Goal: Task Accomplishment & Management: Manage account settings

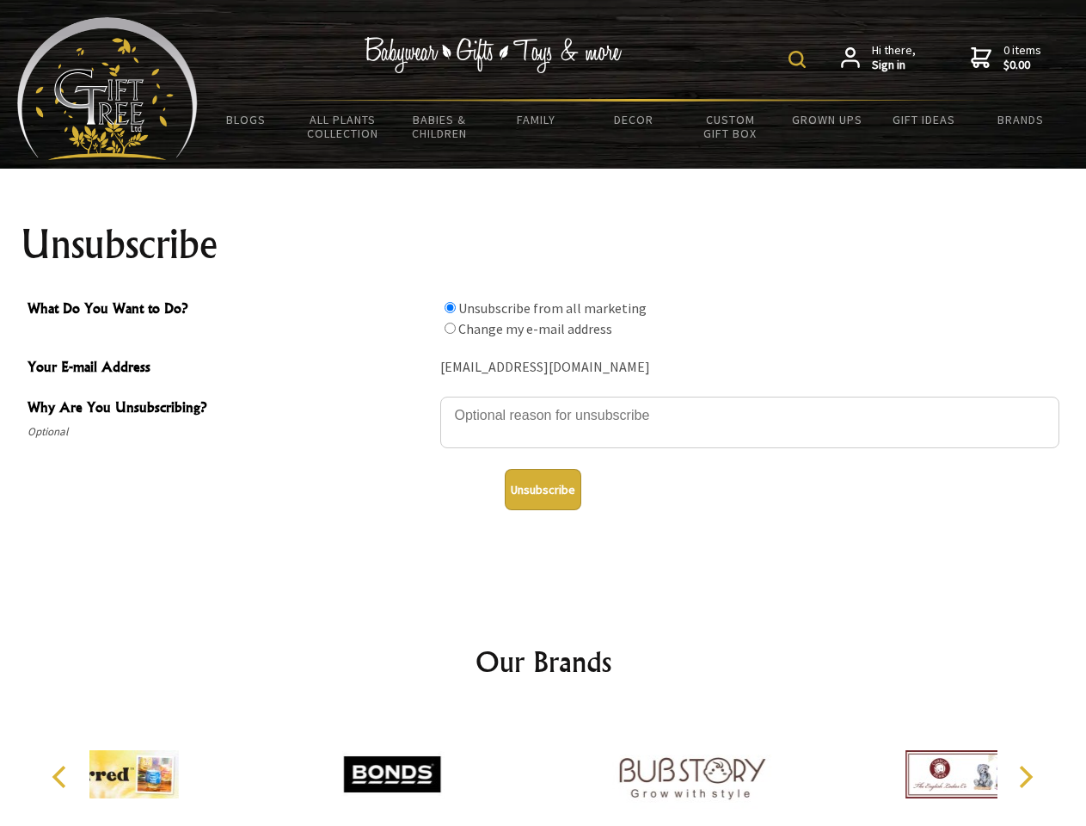
click at [800, 59] on img at bounding box center [797, 59] width 17 height 17
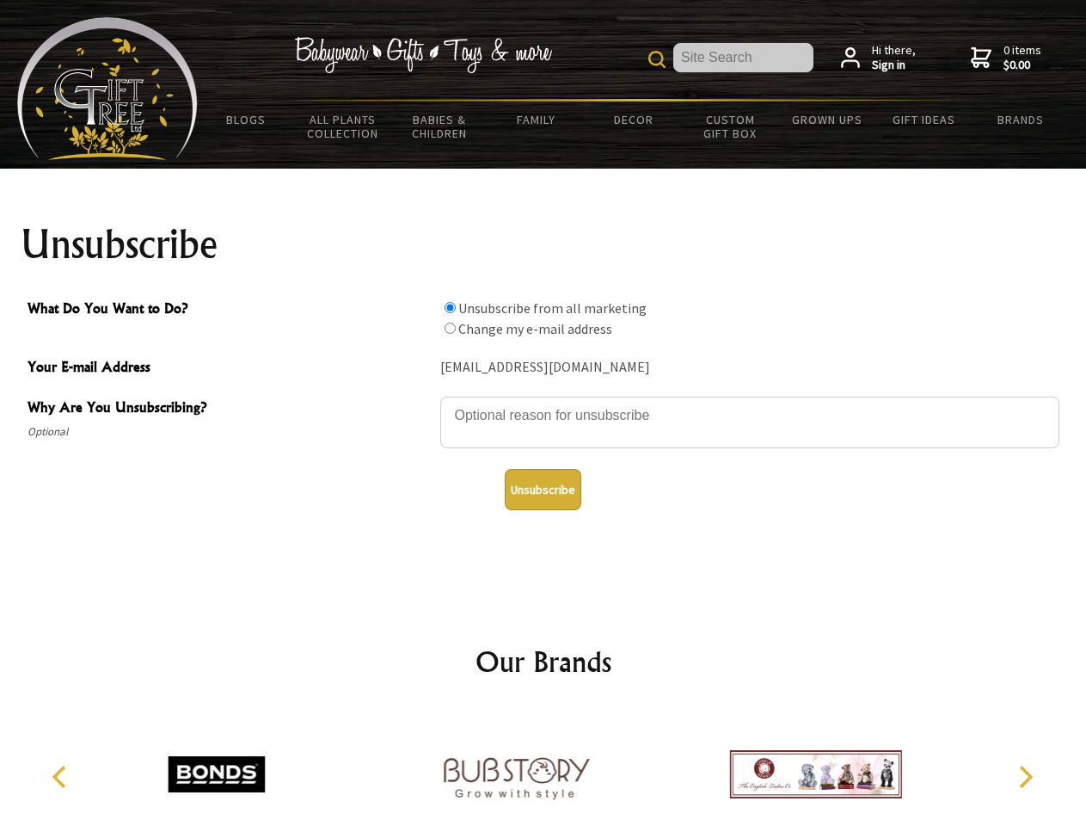
click at [544, 403] on textarea "Why Are You Unsubscribing?" at bounding box center [749, 423] width 619 height 52
click at [450, 307] on input "What Do You Want to Do?" at bounding box center [450, 307] width 11 height 11
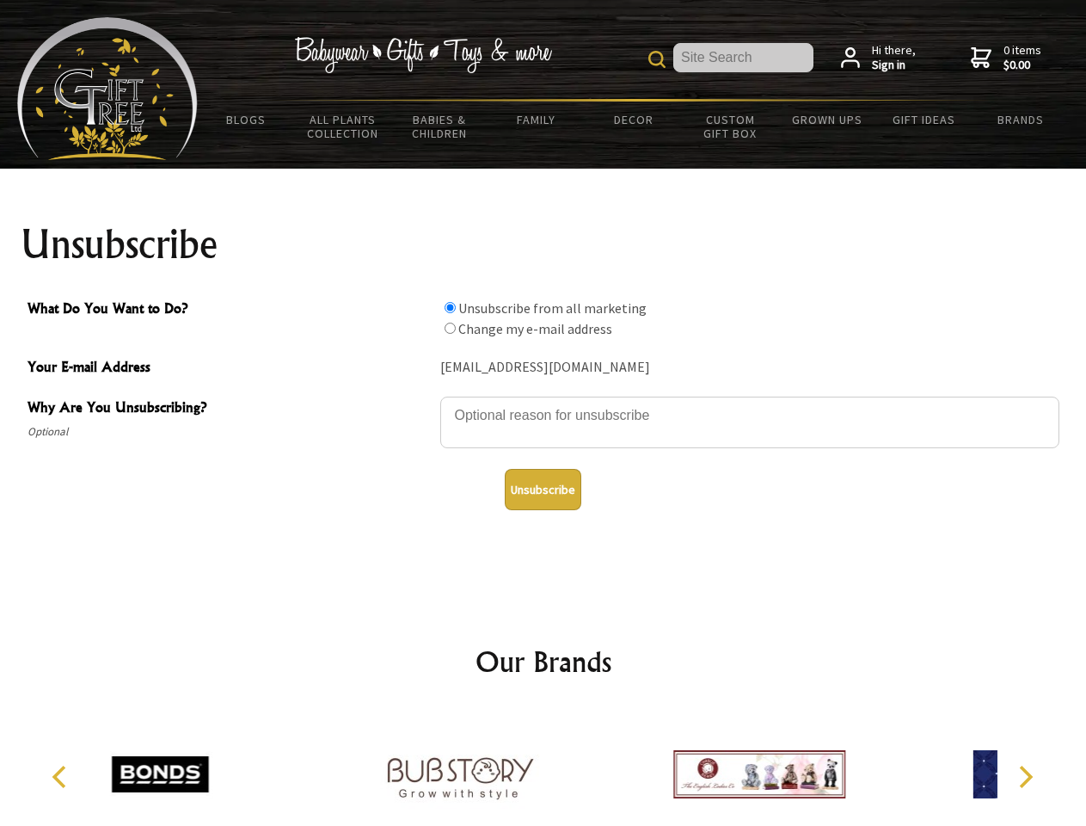
click at [450, 328] on input "What Do You Want to Do?" at bounding box center [450, 328] width 11 height 11
radio input "true"
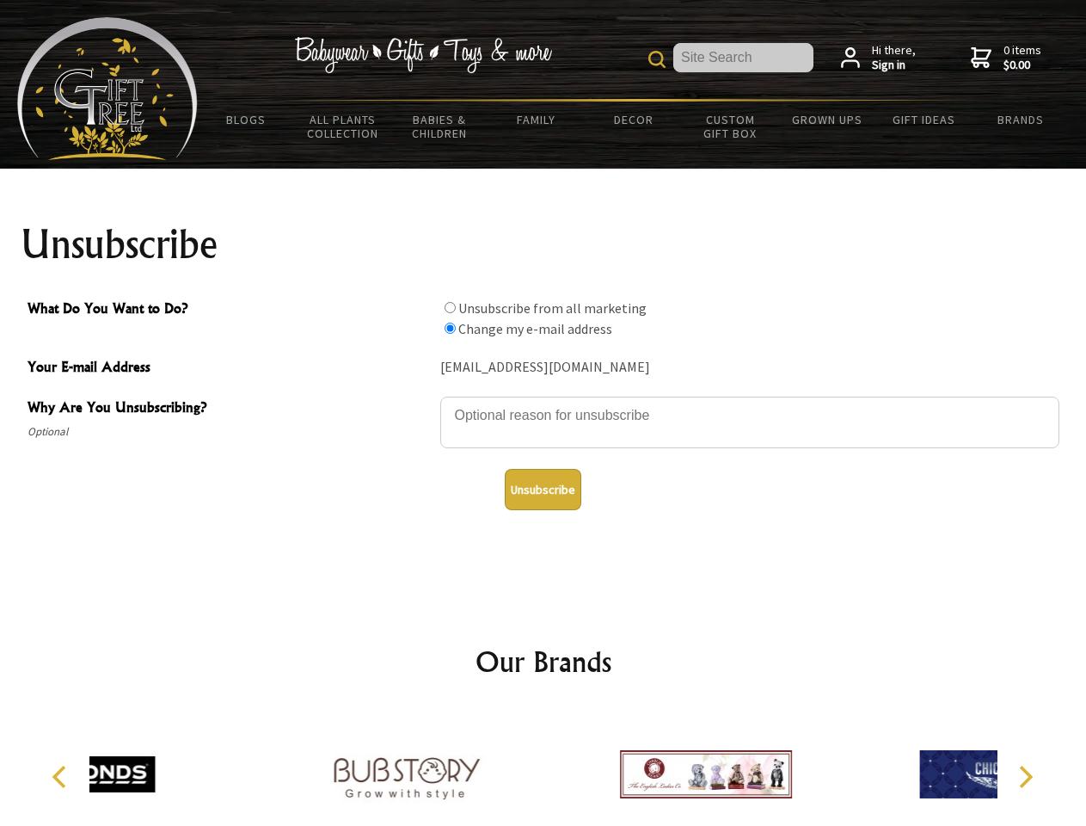
click at [543, 489] on button "Unsubscribe" at bounding box center [543, 489] width 77 height 41
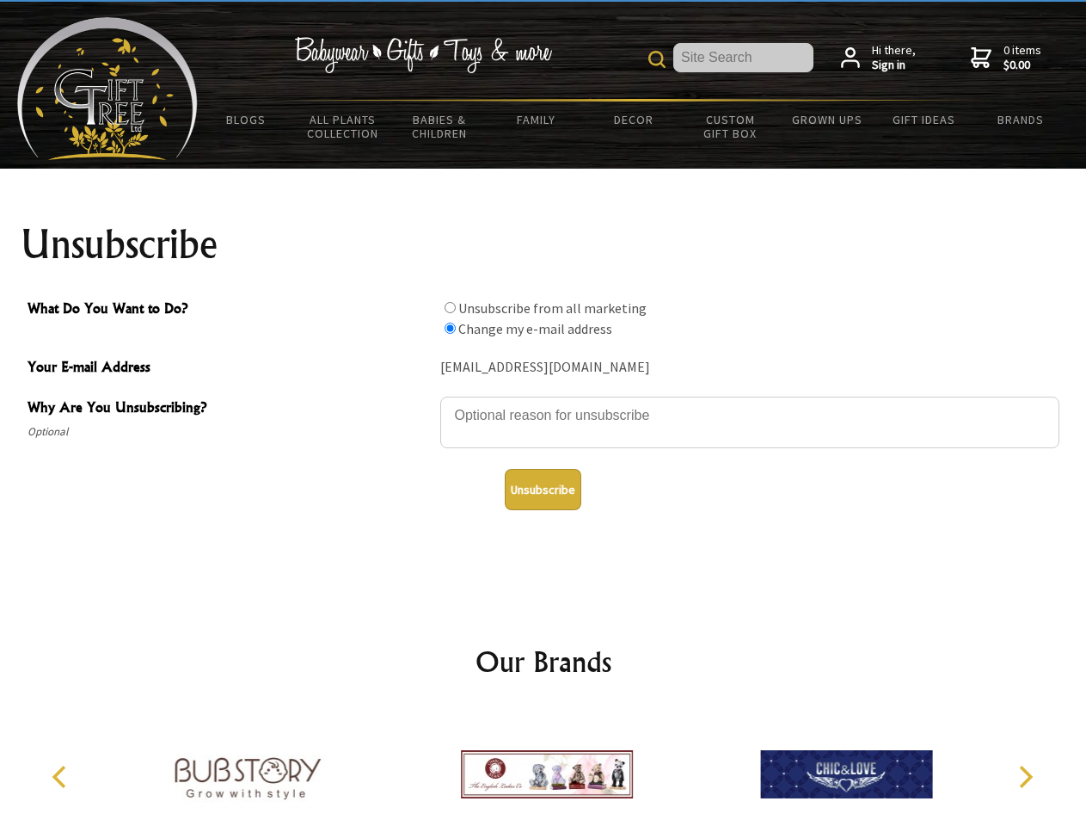
click at [544, 767] on img at bounding box center [547, 774] width 172 height 129
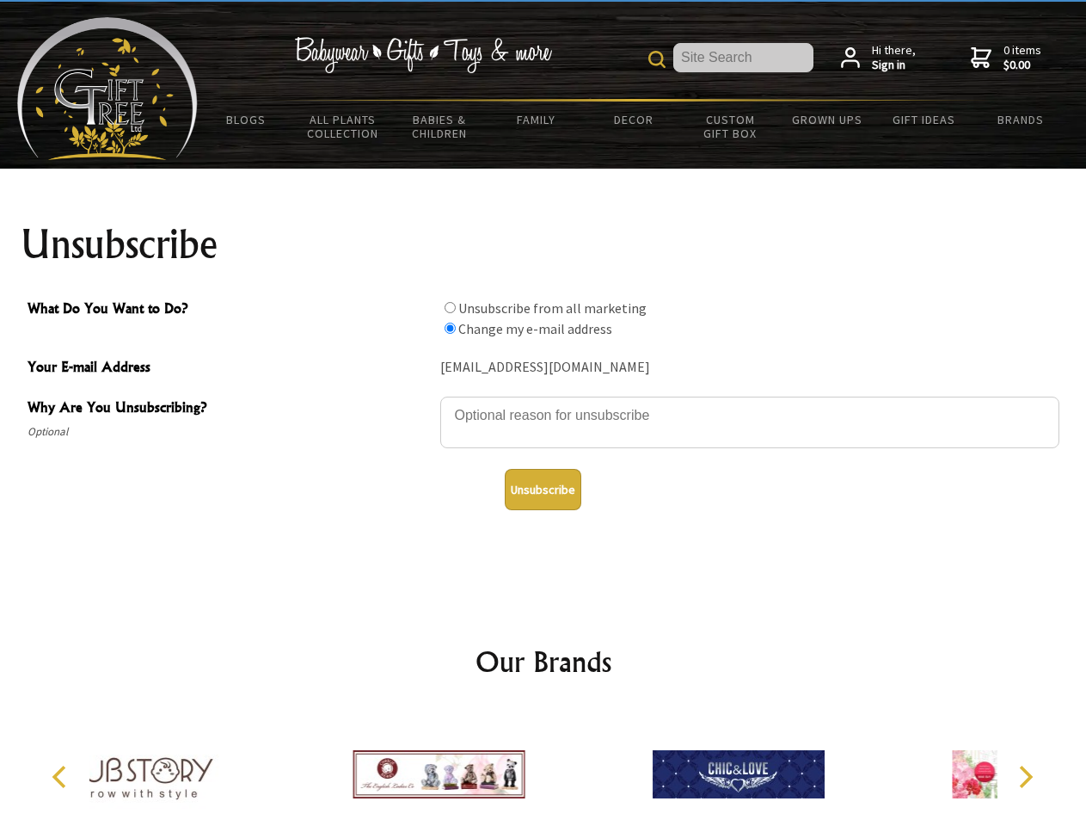
click at [62, 777] on icon "Previous" at bounding box center [61, 777] width 22 height 22
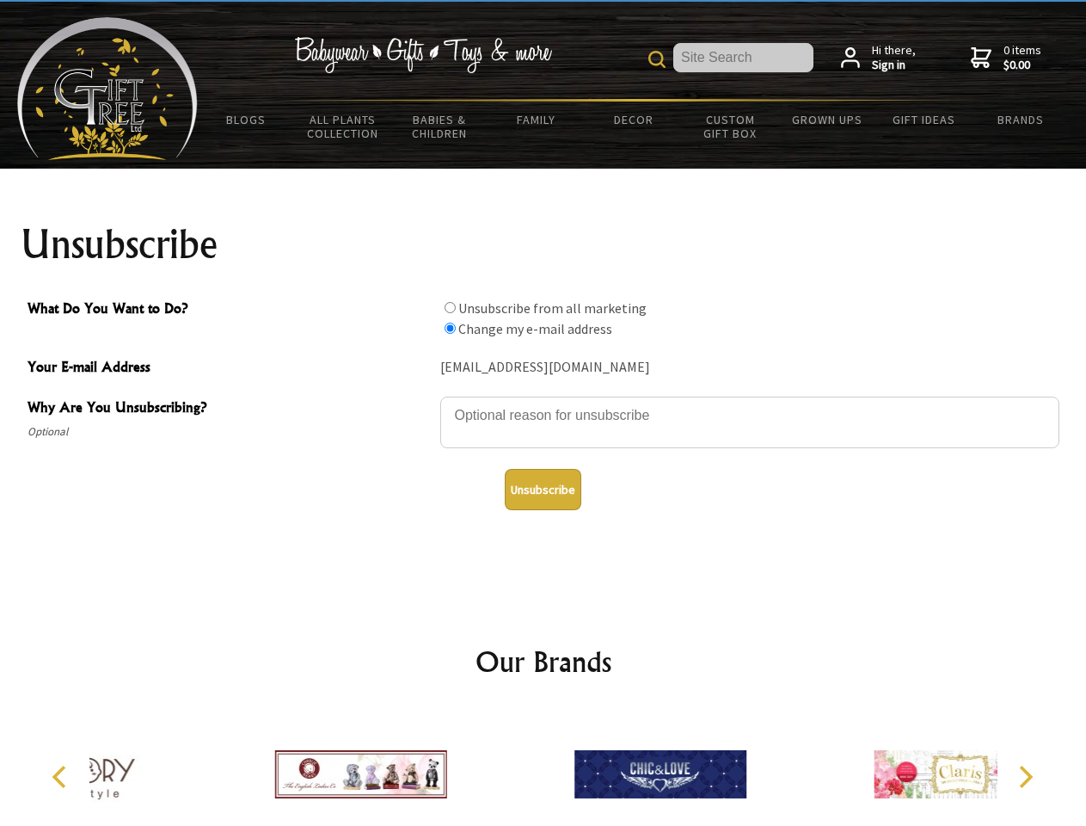
click at [1025, 777] on icon "Next" at bounding box center [1024, 777] width 22 height 22
